Goal: Communication & Community: Answer question/provide support

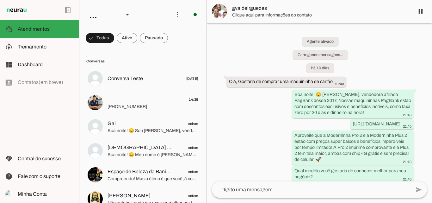
scroll to position [272, 0]
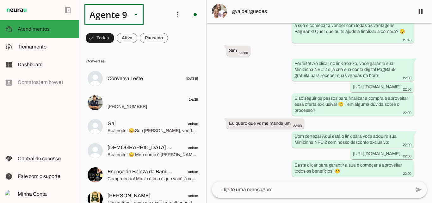
click at [135, 15] on icon at bounding box center [136, 15] width 3 height 2
click at [169, 103] on md-item "Agente 5" at bounding box center [198, 112] width 59 height 18
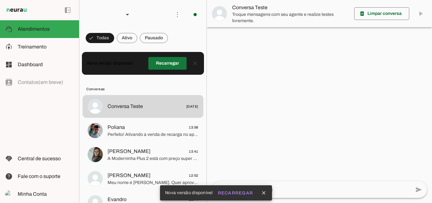
click at [168, 62] on span at bounding box center [167, 63] width 38 height 15
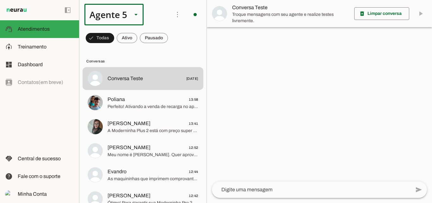
click at [137, 15] on icon at bounding box center [136, 15] width 3 height 2
click at [0, 0] on slot "Agente 4" at bounding box center [0, 0] width 0 height 0
type md-outlined-select "upc7b1Q0YpouQQfa8RDj"
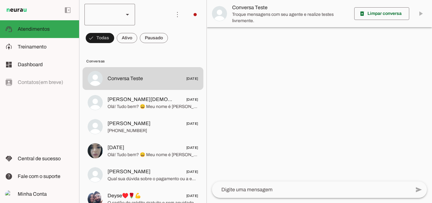
click at [128, 18] on div at bounding box center [110, 15] width 51 height 22
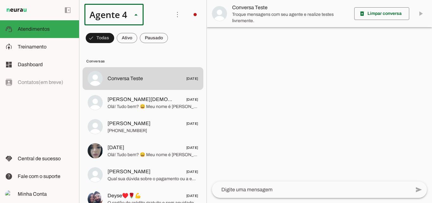
click at [169, 103] on md-item "Agente 5" at bounding box center [198, 112] width 59 height 18
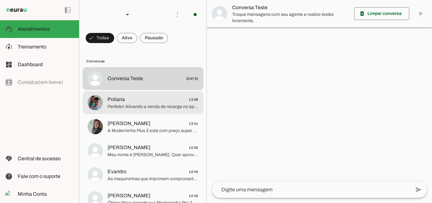
click at [129, 97] on span "Poliana 13:58" at bounding box center [153, 100] width 91 height 8
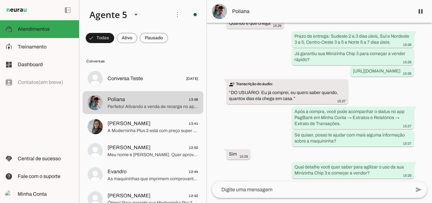
scroll to position [1505, 0]
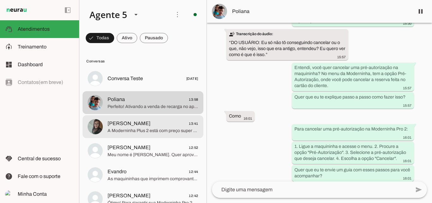
click at [135, 134] on span "A Moderninha Plus 2 está com preço super baixo, R$ 53,89 à vista ou 12x de R$ 4…" at bounding box center [153, 131] width 91 height 6
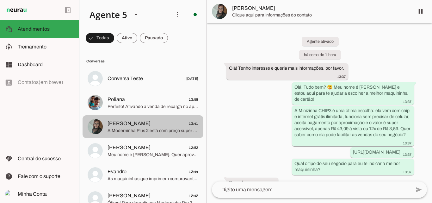
scroll to position [192, 0]
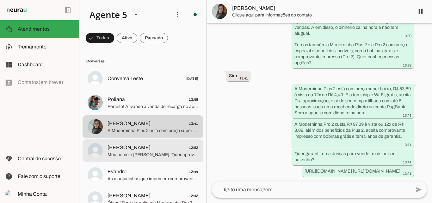
click at [166, 151] on span "[PERSON_NAME] 12:52" at bounding box center [153, 148] width 91 height 8
